Goal: Information Seeking & Learning: Learn about a topic

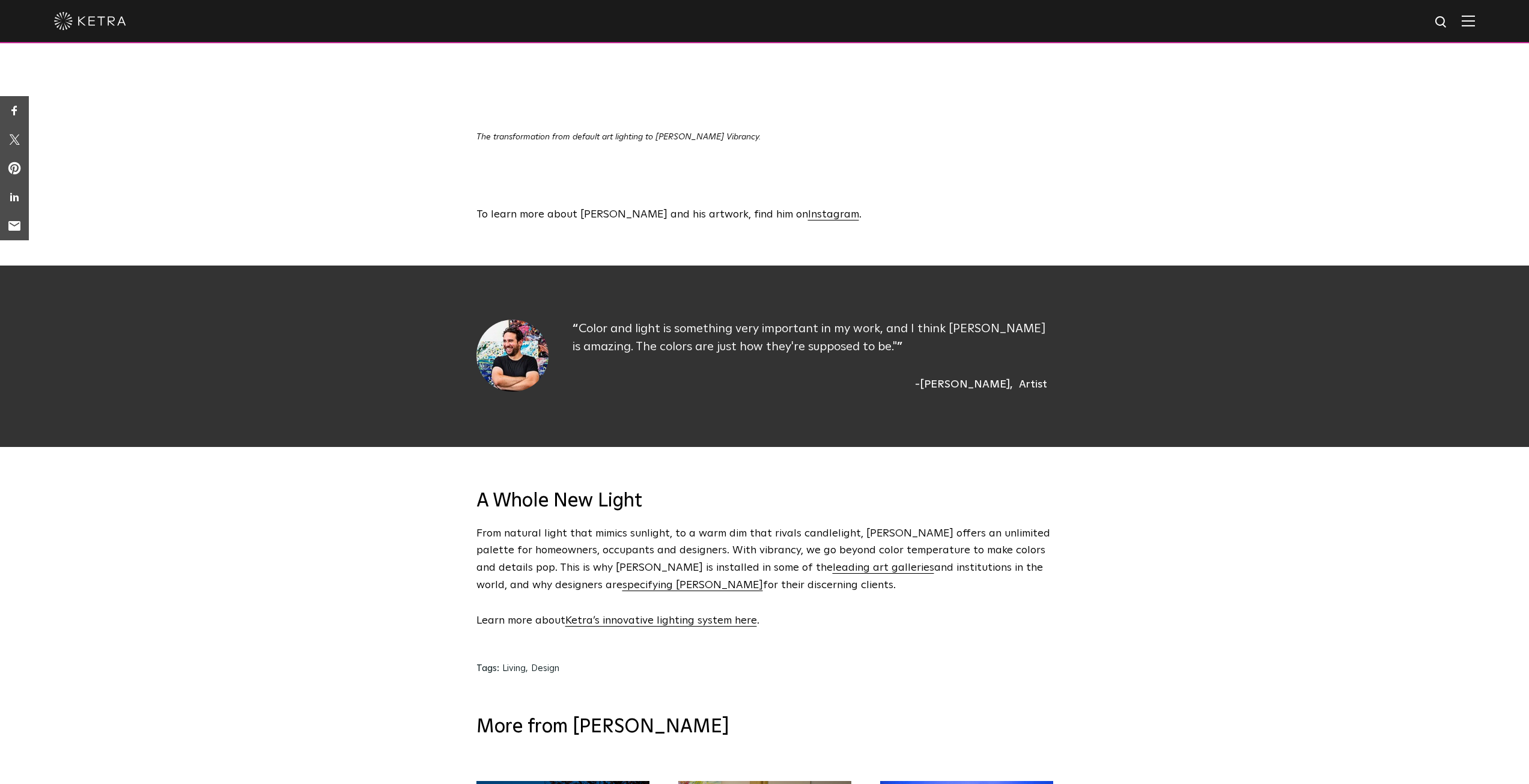
scroll to position [2403, 0]
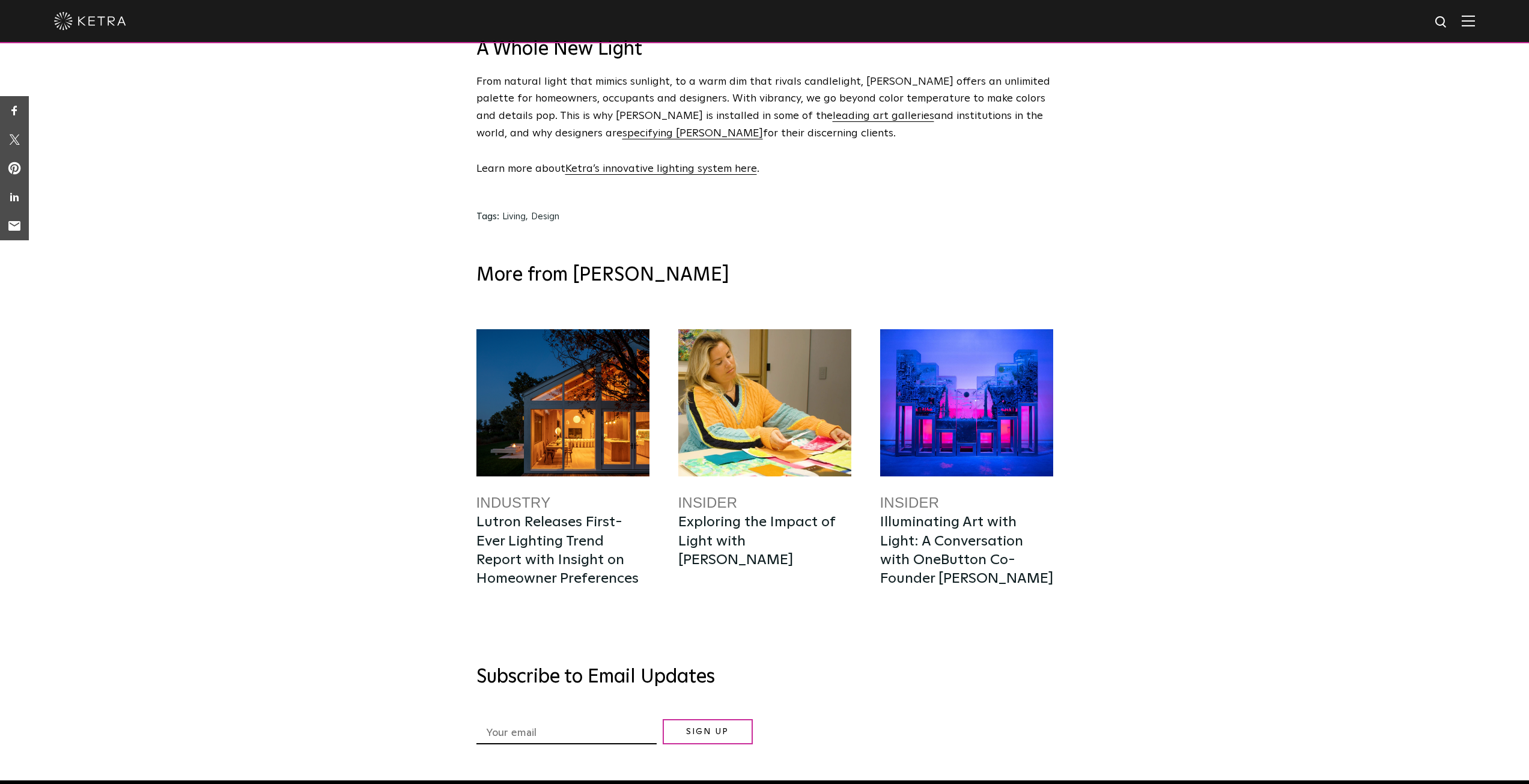
click at [704, 495] on link "Insider" at bounding box center [708, 502] width 59 height 16
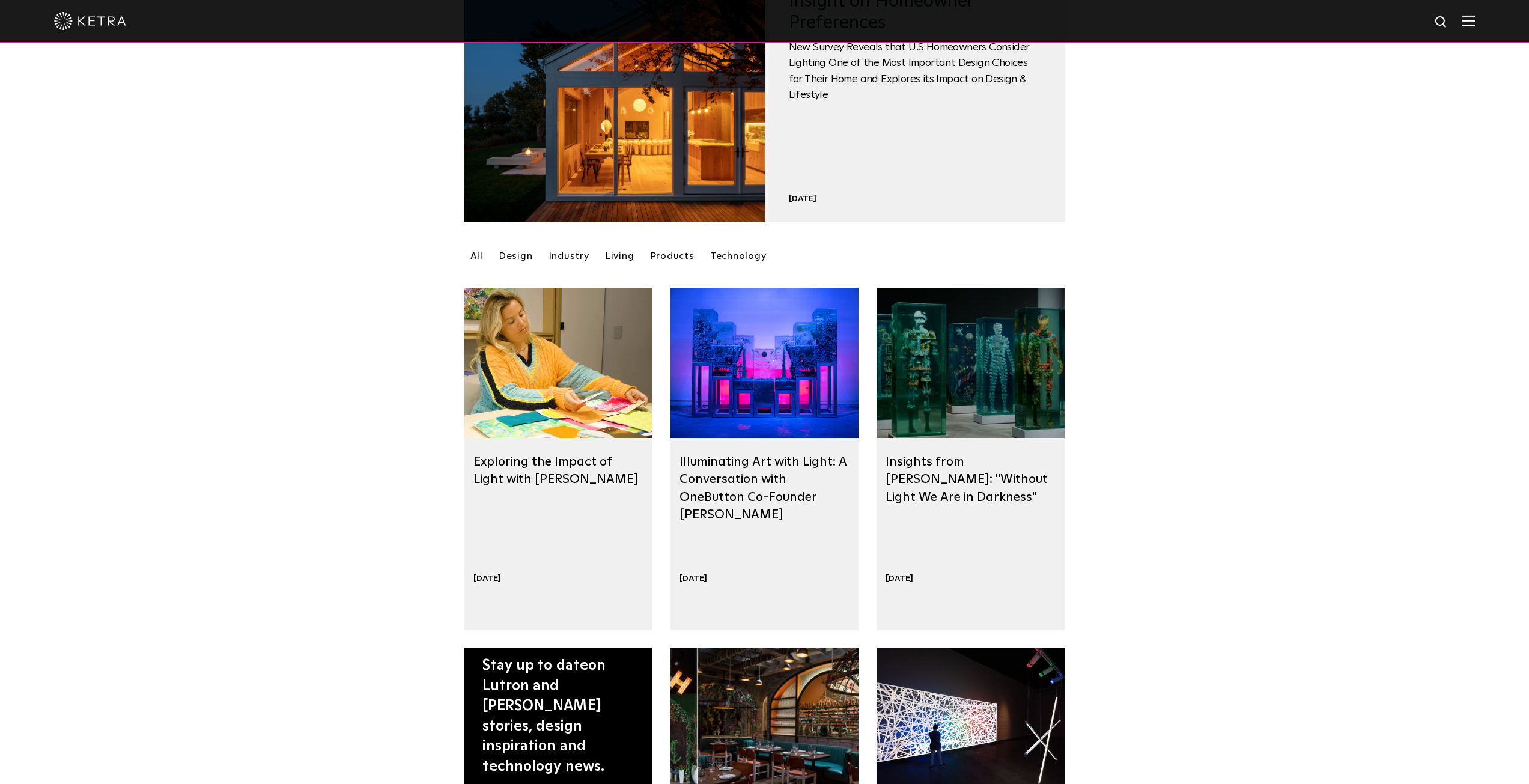
scroll to position [181, 0]
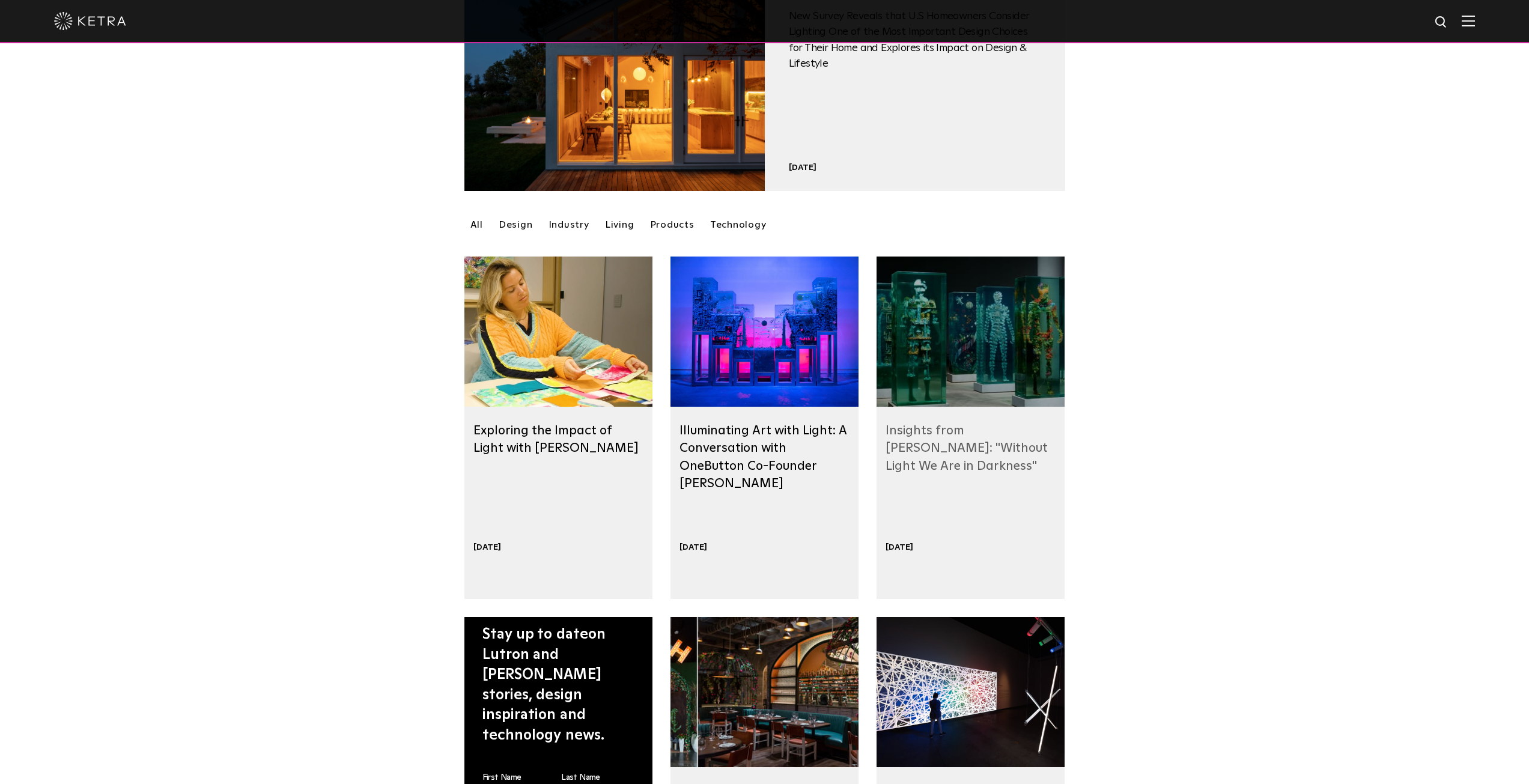
click at [955, 448] on link "Insights from Dustin Yellin: "Without Light We Are in Darkness"" at bounding box center [967, 448] width 162 height 48
click at [919, 425] on link "Insights from Dustin Yellin: "Without Light We Are in Darkness"" at bounding box center [967, 448] width 162 height 48
click at [506, 425] on link "Exploring the Impact of Light with Sasha Bikoff" at bounding box center [556, 439] width 166 height 30
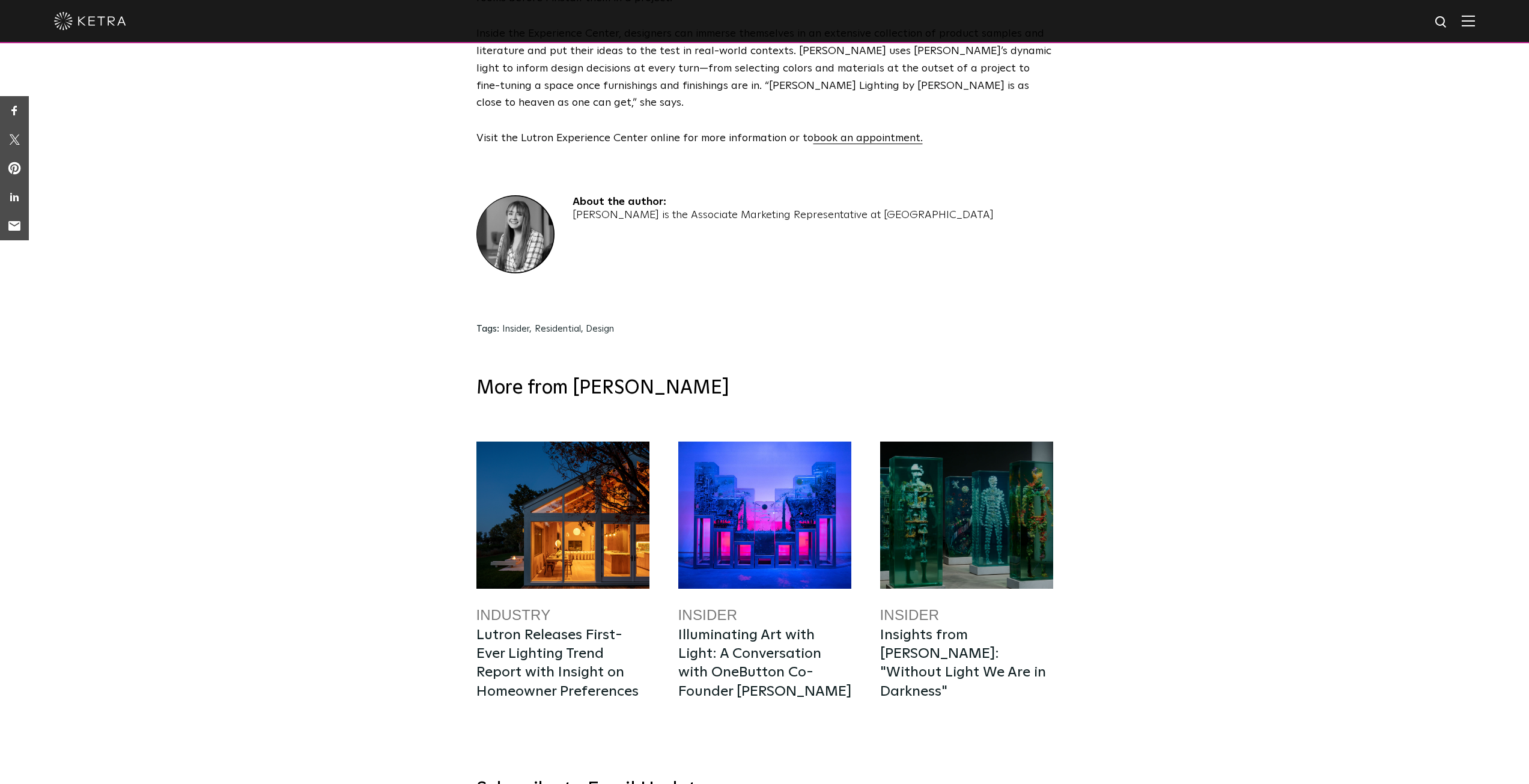
scroll to position [841, 0]
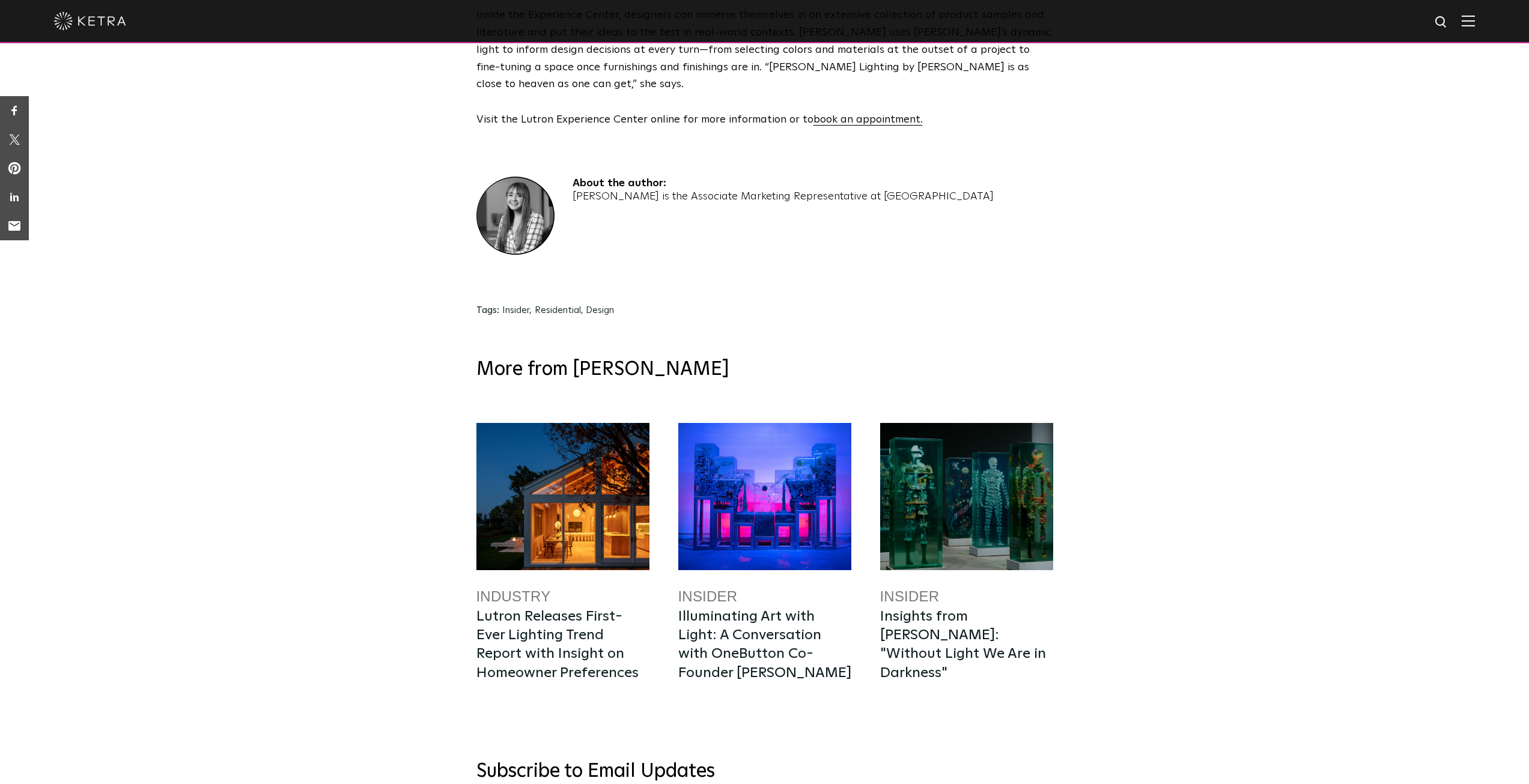
click at [607, 519] on div at bounding box center [563, 497] width 173 height 147
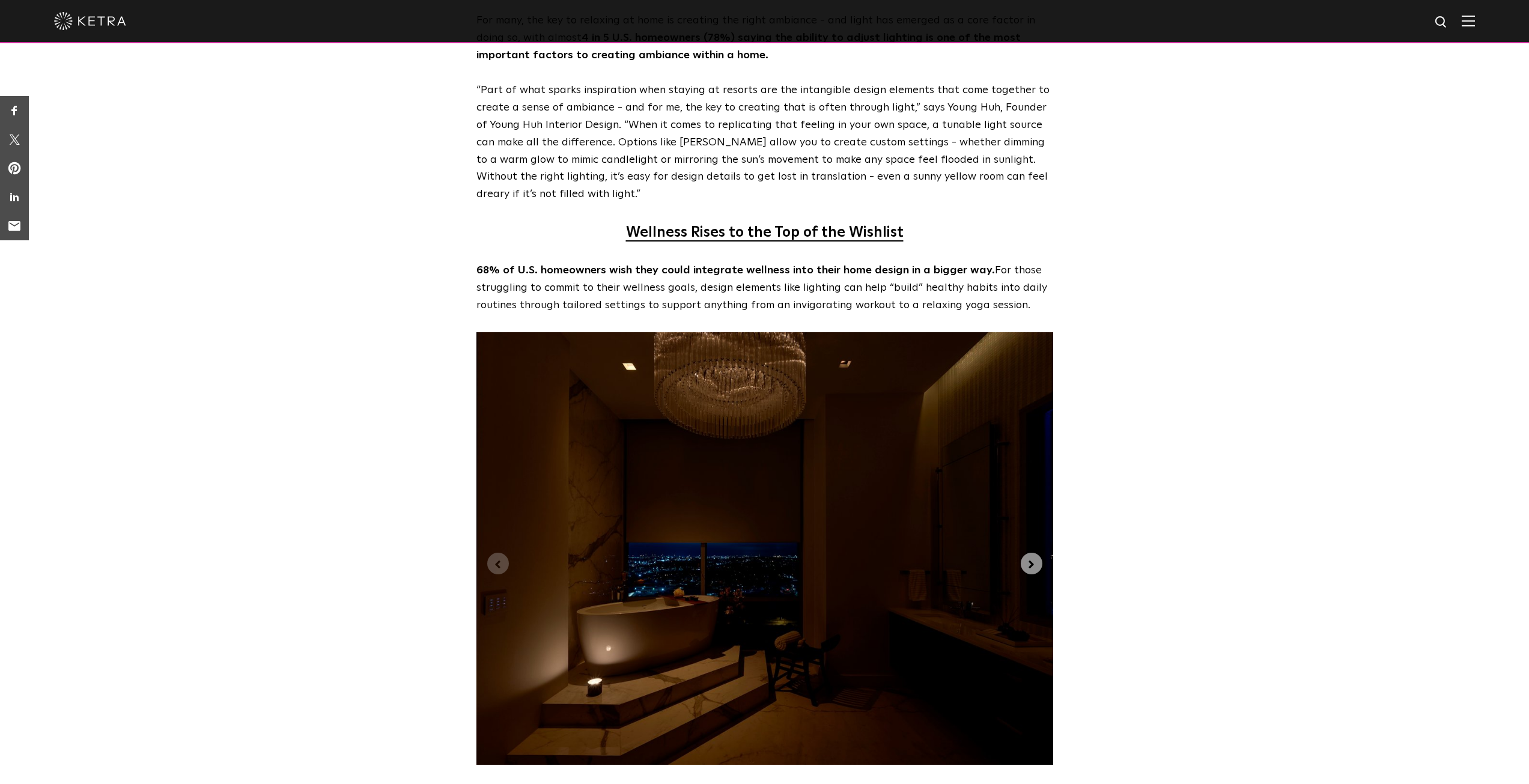
scroll to position [2764, 0]
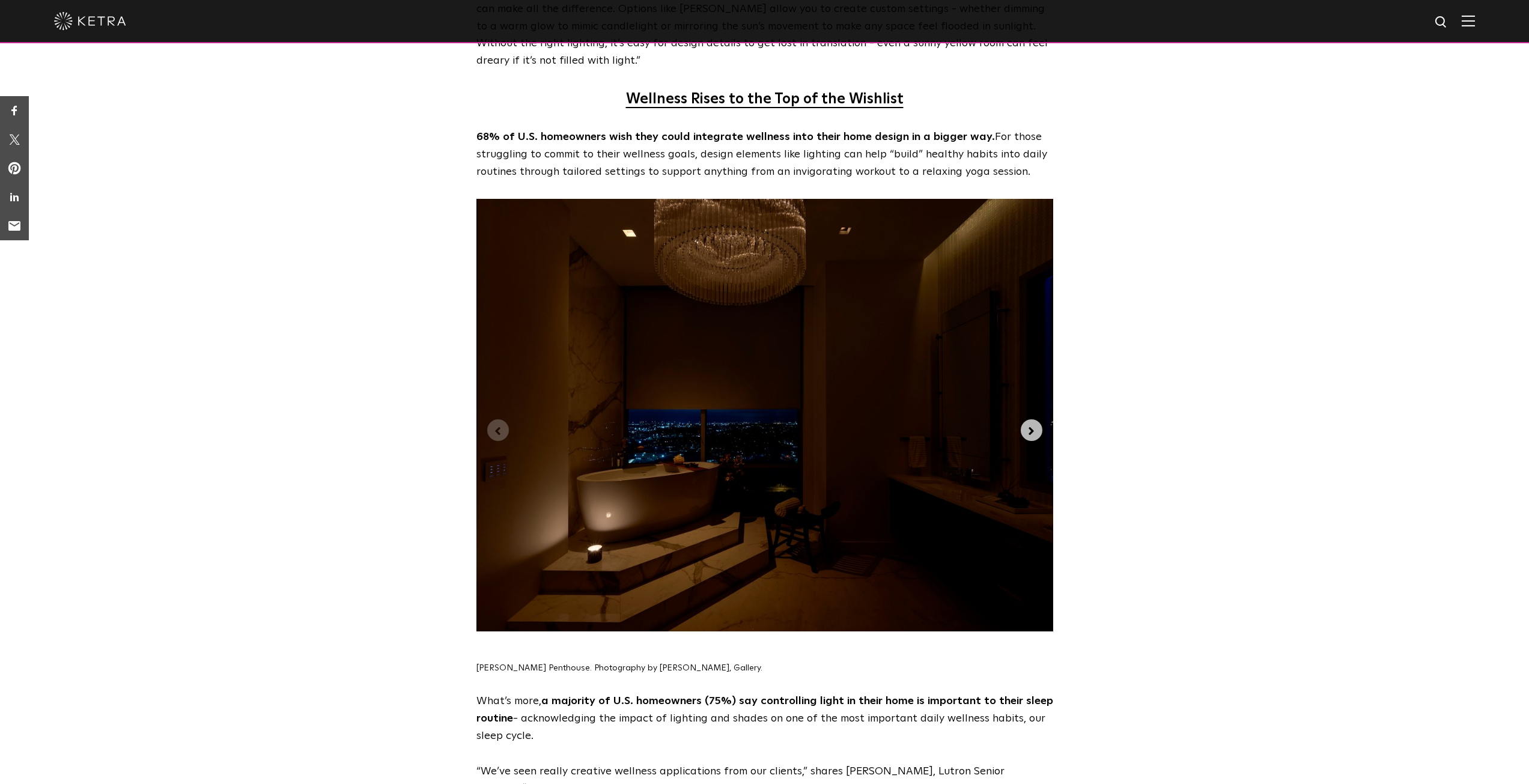
click at [1029, 425] on icon "Next slide" at bounding box center [1032, 431] width 13 height 13
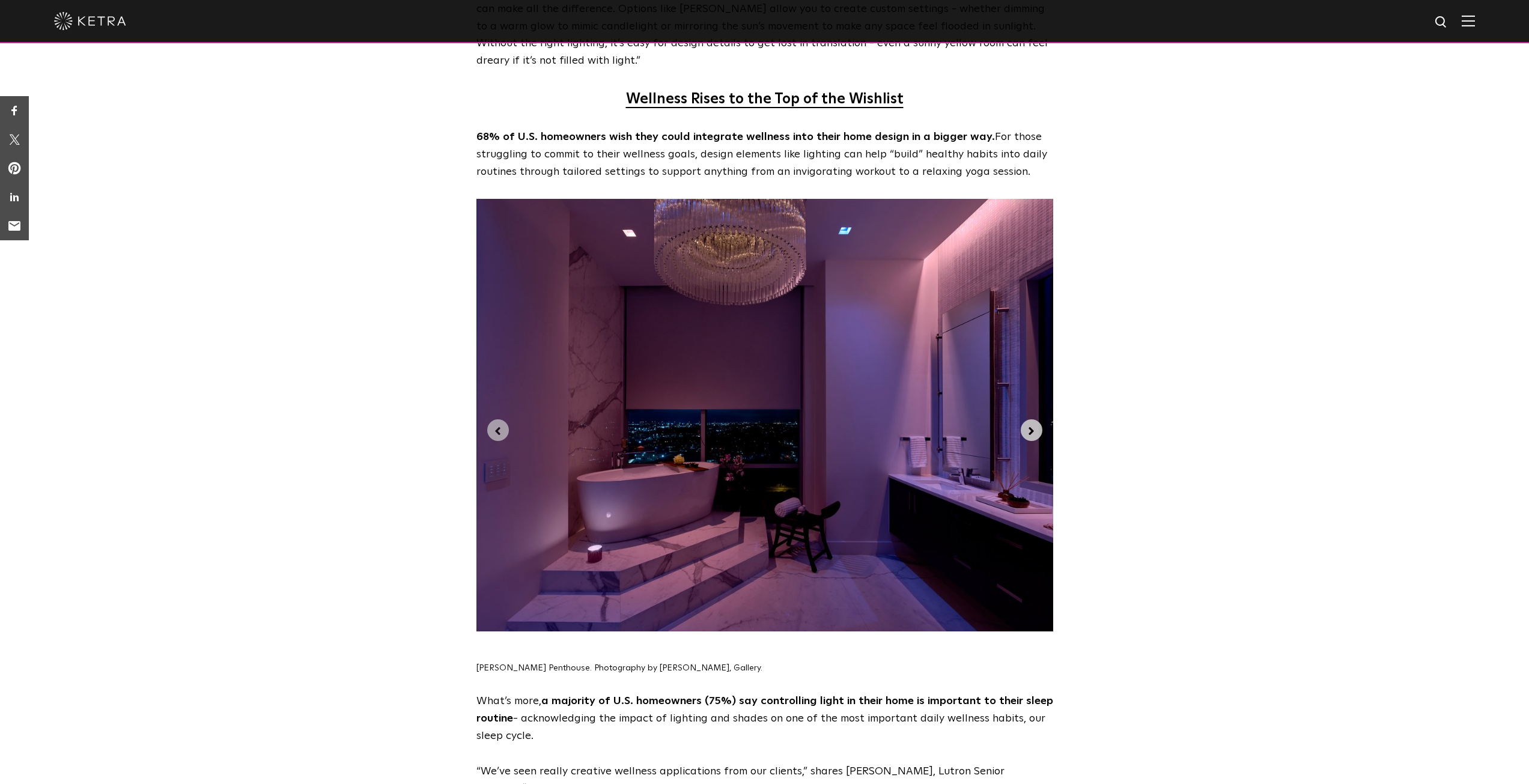
click at [1029, 425] on icon "Next slide" at bounding box center [1032, 431] width 13 height 13
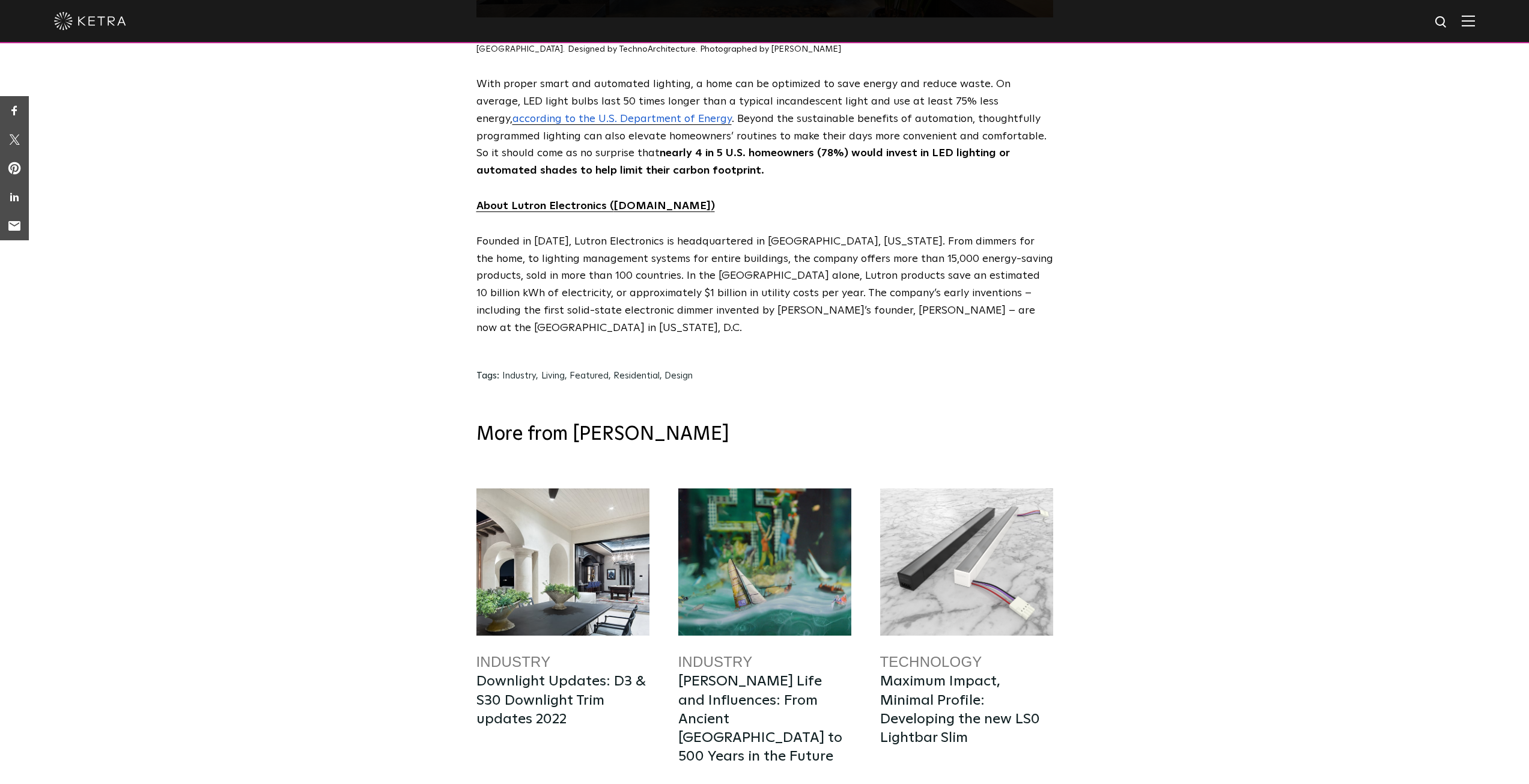
scroll to position [5948, 0]
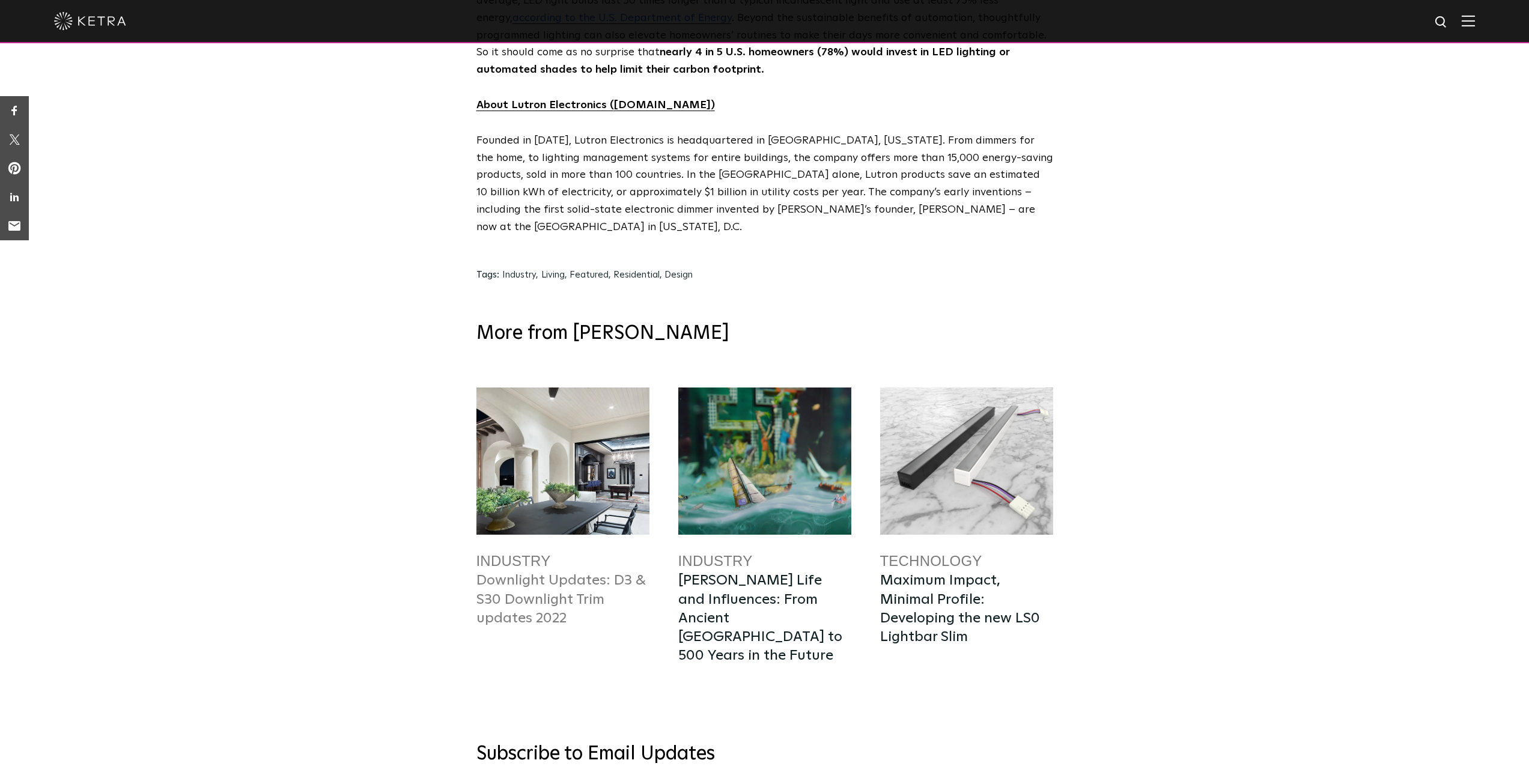
click at [561, 573] on link "Downlight Updates: D3 & S30 Downlight Trim updates 2022" at bounding box center [561, 598] width 169 height 51
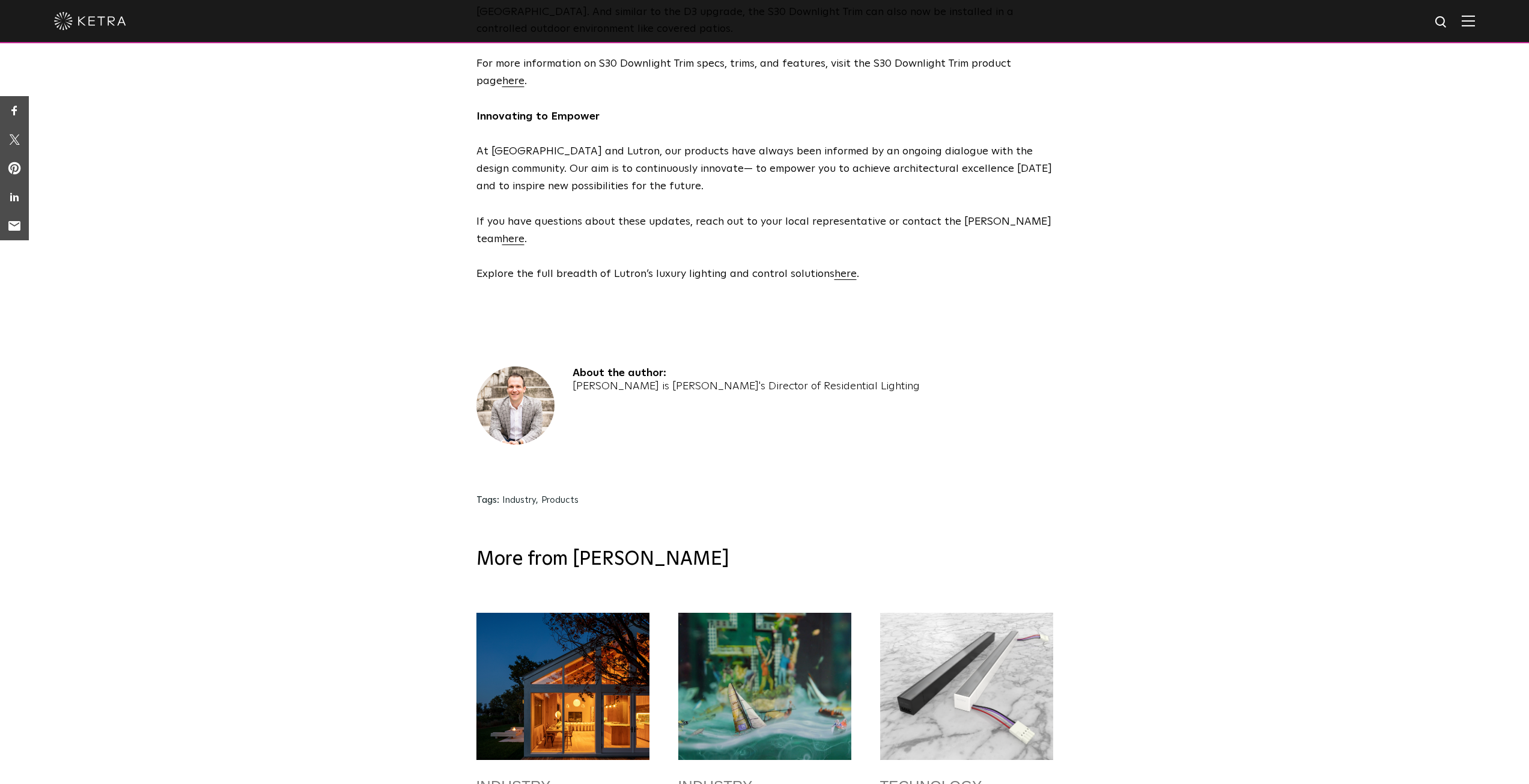
scroll to position [1742, 0]
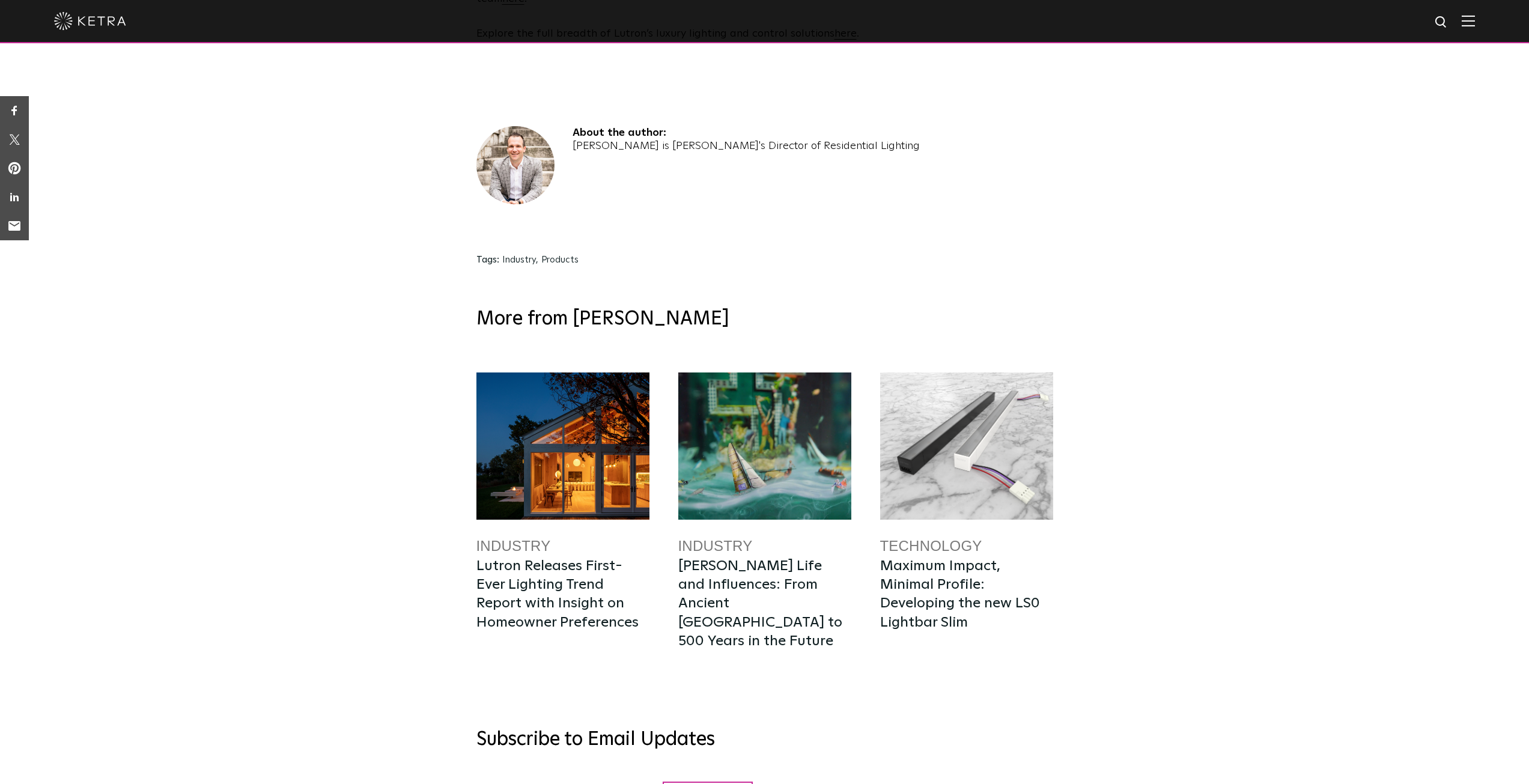
click at [561, 497] on div at bounding box center [563, 446] width 173 height 147
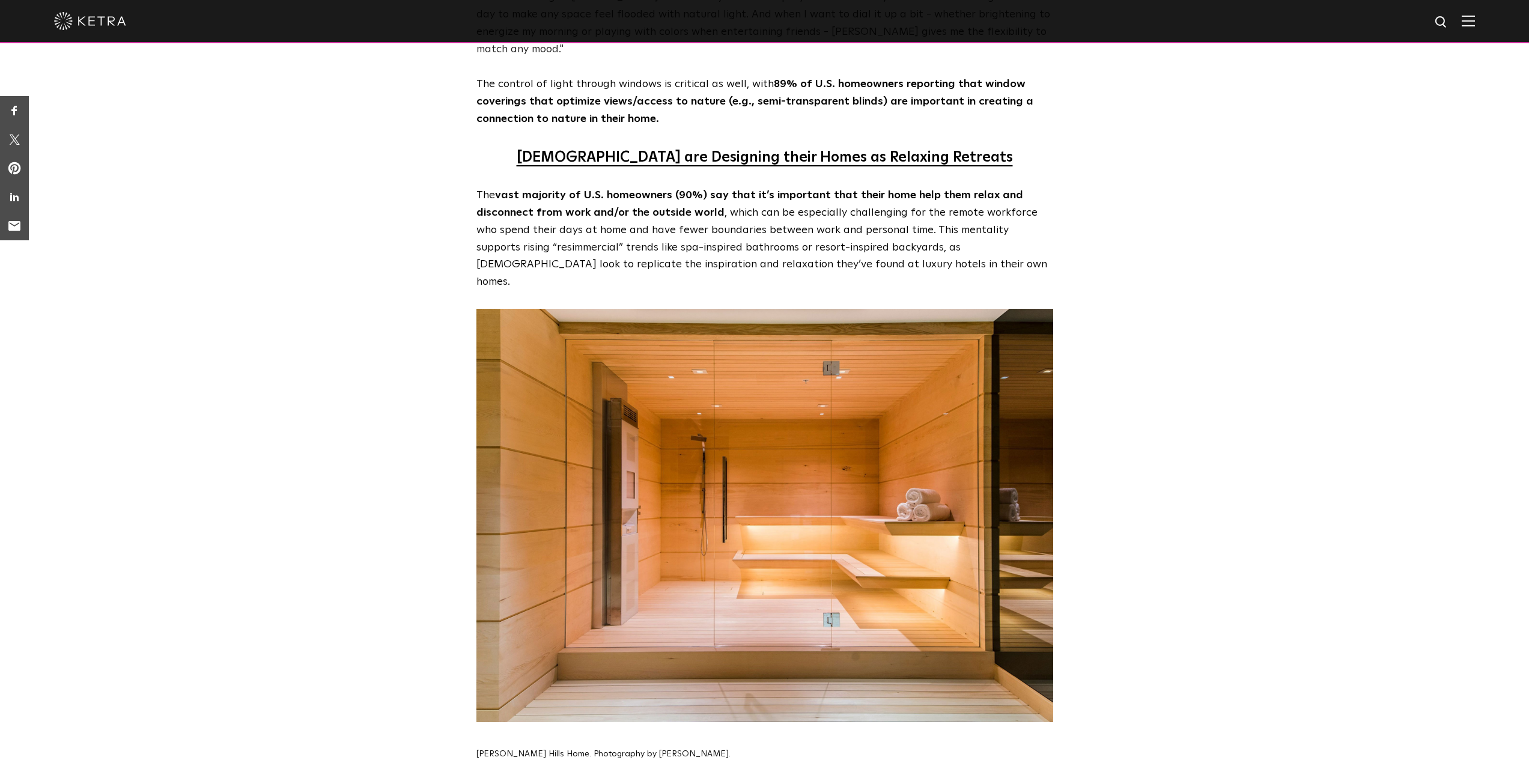
scroll to position [1863, 0]
